Goal: Check status

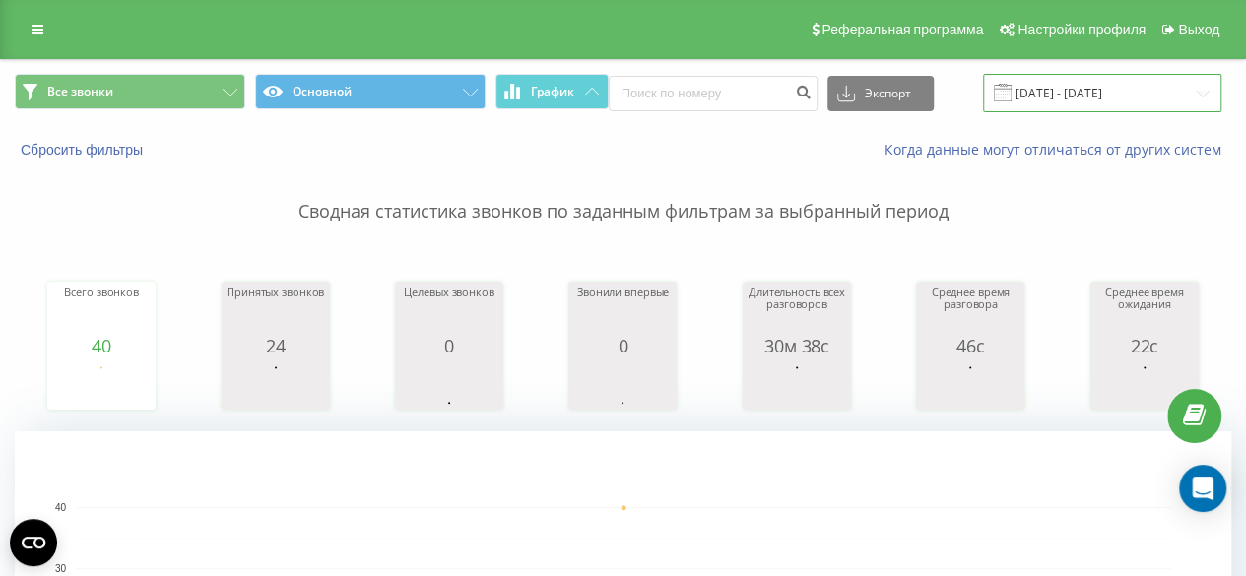
click at [1064, 99] on input "18.09.2025 - 18.09.2025" at bounding box center [1102, 93] width 238 height 38
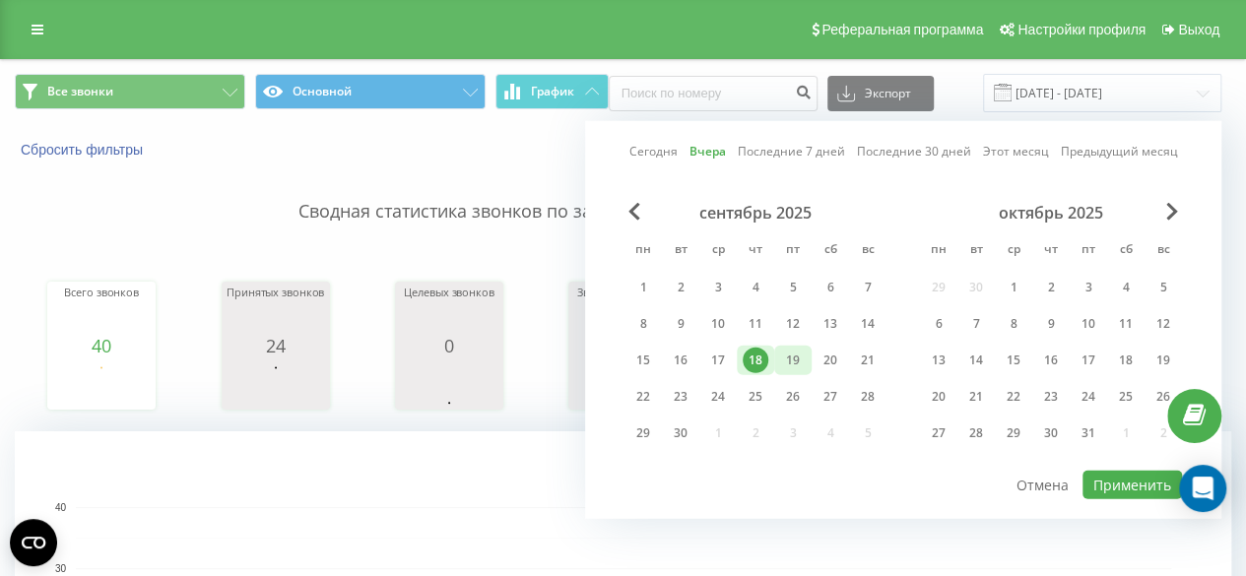
click at [790, 362] on div "19" at bounding box center [793, 361] width 26 height 26
click at [1127, 486] on button "Применить" at bounding box center [1131, 485] width 99 height 29
type input "[DATE] - [DATE]"
